Goal: Information Seeking & Learning: Check status

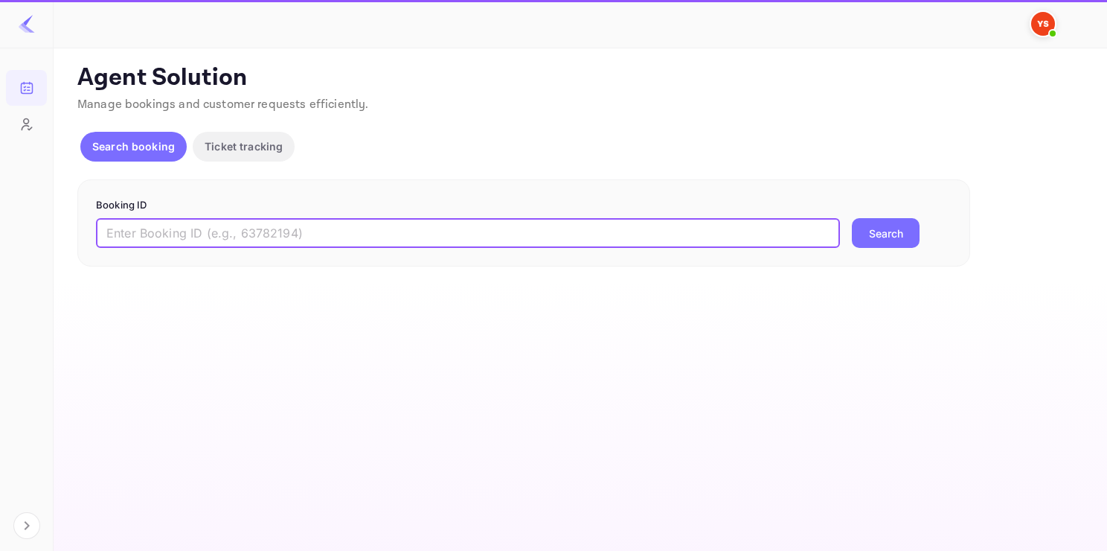
click at [183, 231] on input "text" at bounding box center [468, 233] width 744 height 30
paste input "9729160"
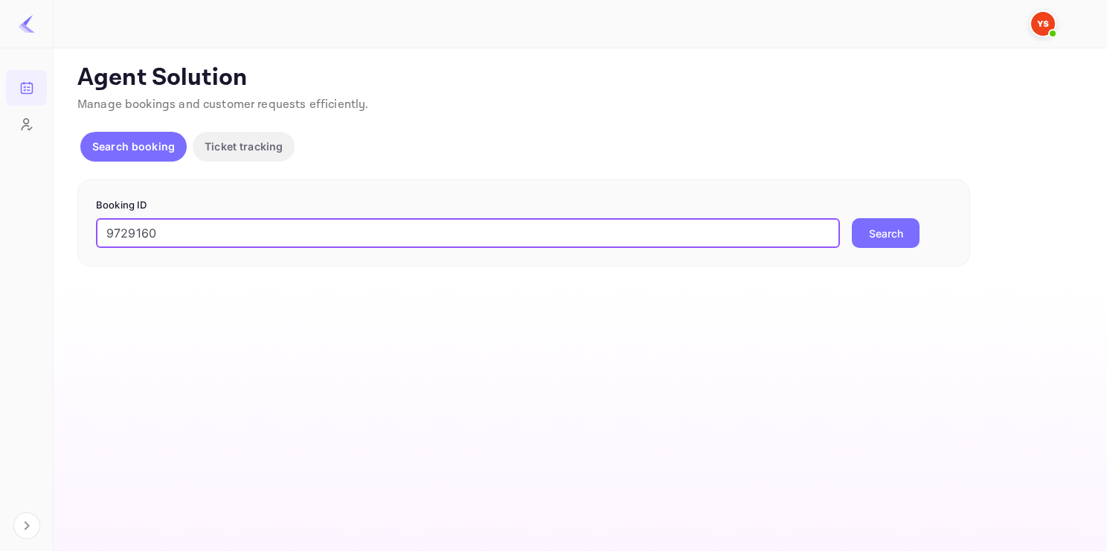
type input "9729160"
click at [892, 221] on button "Search" at bounding box center [886, 233] width 68 height 30
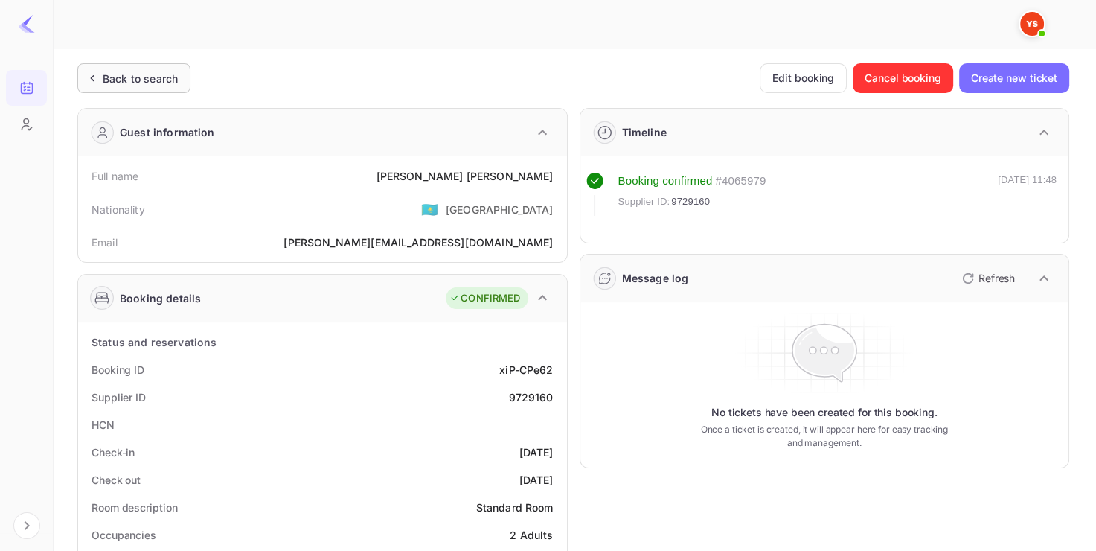
click at [144, 84] on div "Back to search" at bounding box center [140, 79] width 75 height 16
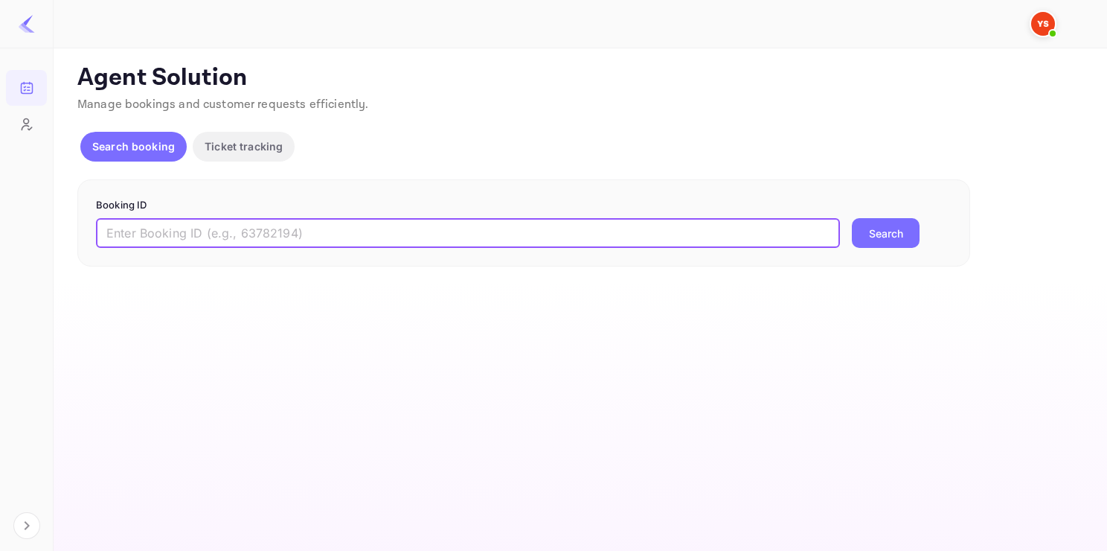
click at [235, 246] on input "text" at bounding box center [468, 233] width 744 height 30
paste input "9729160"
type input "9729160"
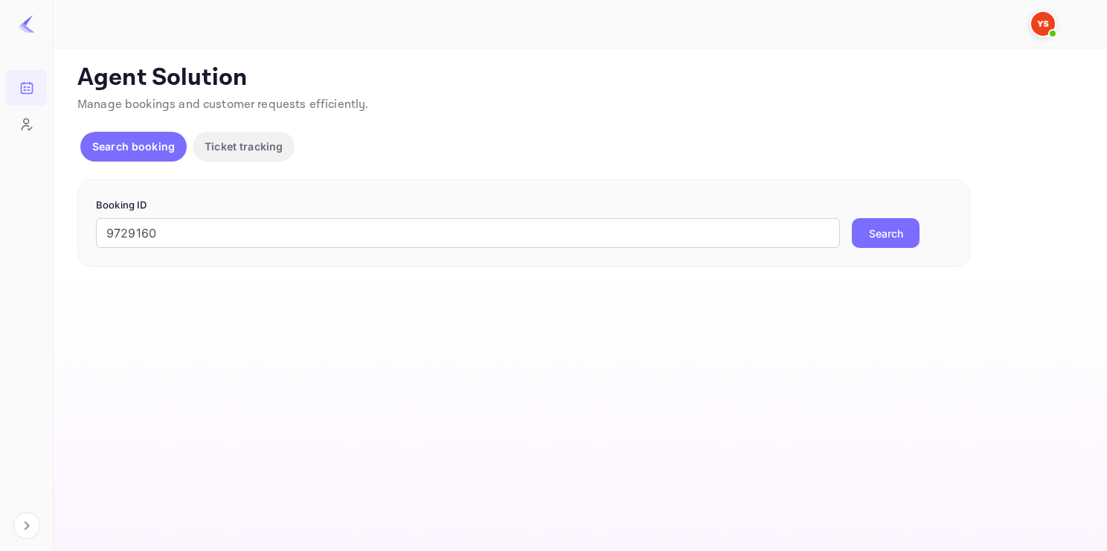
drag, startPoint x: 905, startPoint y: 214, endPoint x: 906, endPoint y: 235, distance: 20.9
click at [906, 235] on form "Booking ID 9729160 ​ Search" at bounding box center [524, 223] width 856 height 51
click at [906, 235] on button "Search" at bounding box center [886, 233] width 68 height 30
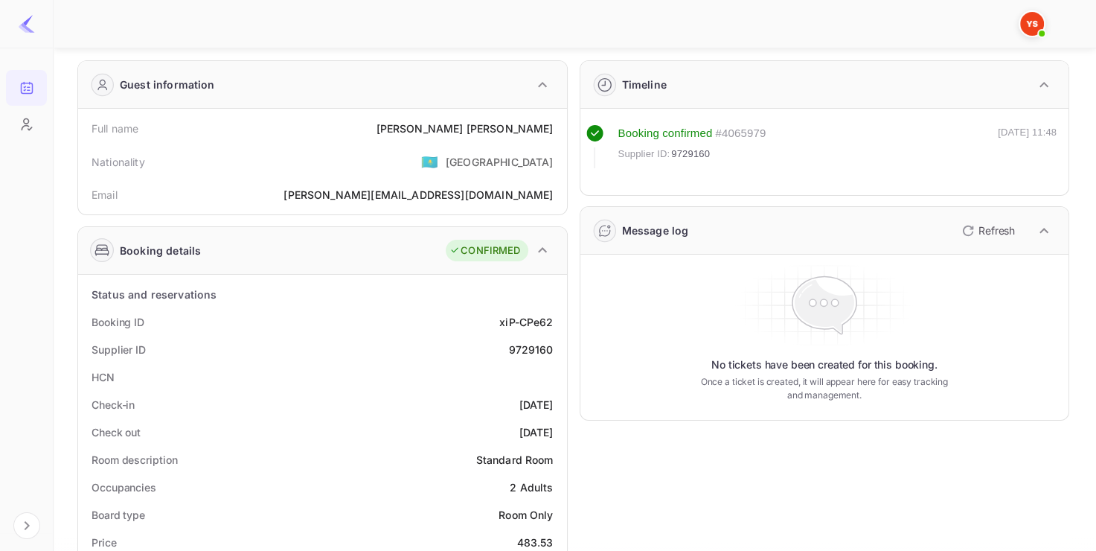
scroll to position [67, 0]
